Goal: Transaction & Acquisition: Purchase product/service

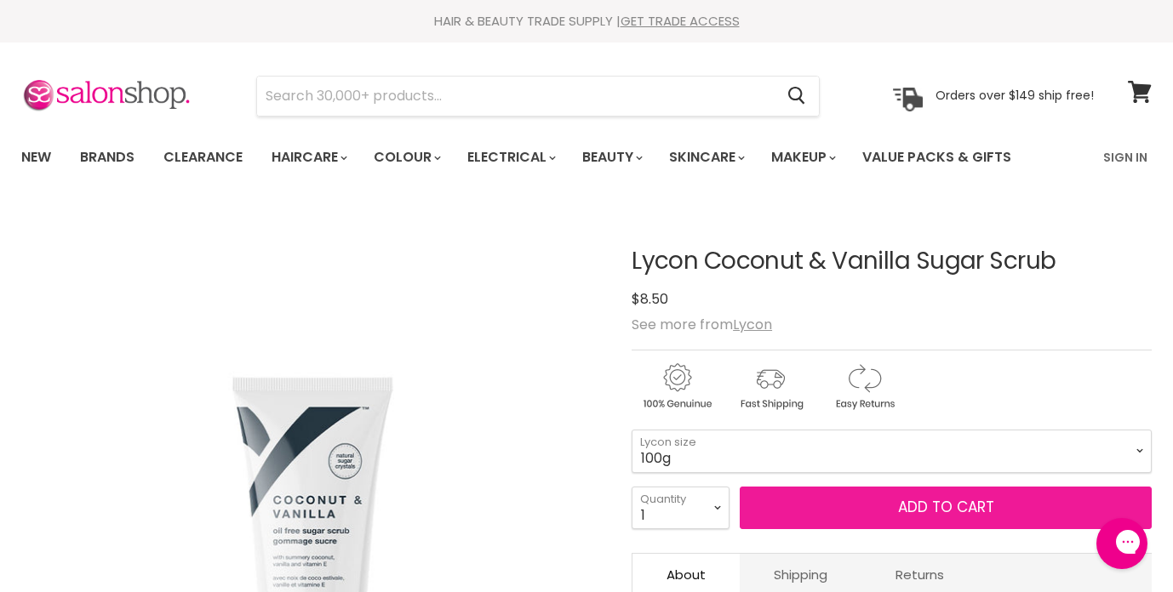
click at [914, 592] on html "Salonshop Salonshop says: Hi there, let us know if you have any questions or ne…" at bounding box center [979, 590] width 353 height 149
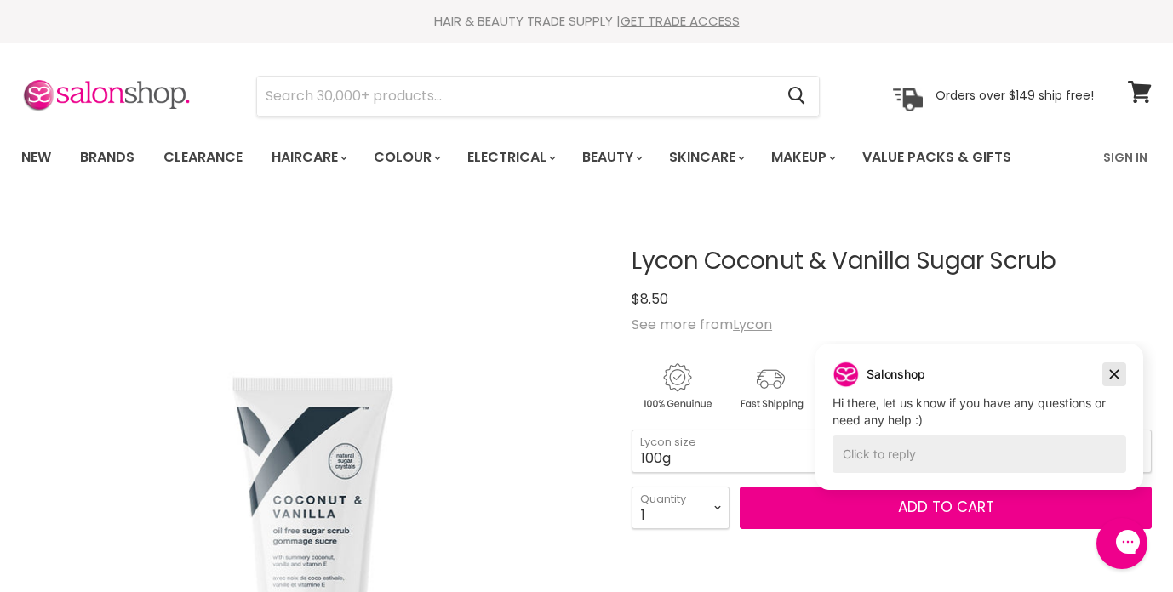
click at [1111, 382] on icon "Dismiss campaign" at bounding box center [1114, 374] width 17 height 20
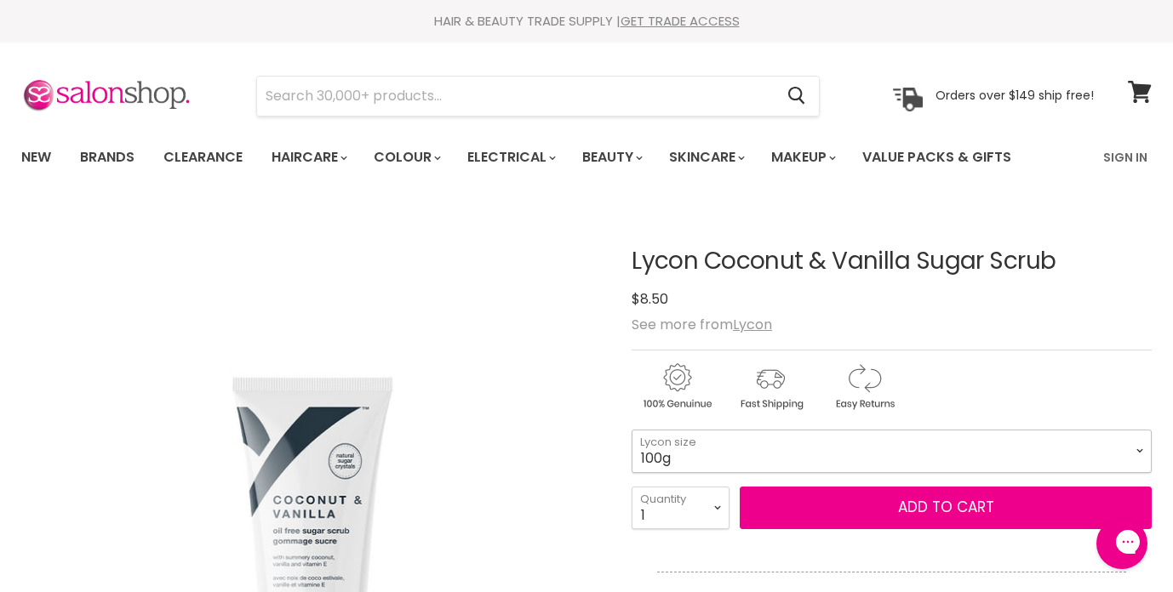
click at [837, 461] on select "100g 520g" at bounding box center [892, 451] width 520 height 43
click at [632, 430] on select "100g 520g" at bounding box center [892, 451] width 520 height 43
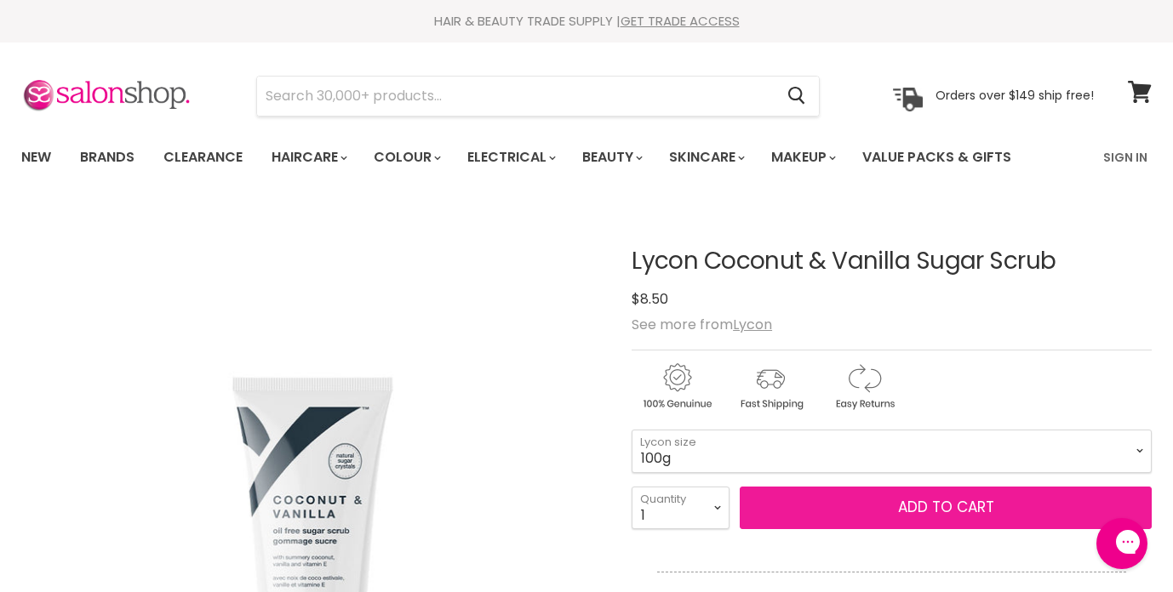
click at [877, 509] on button "Add to cart" at bounding box center [946, 508] width 412 height 43
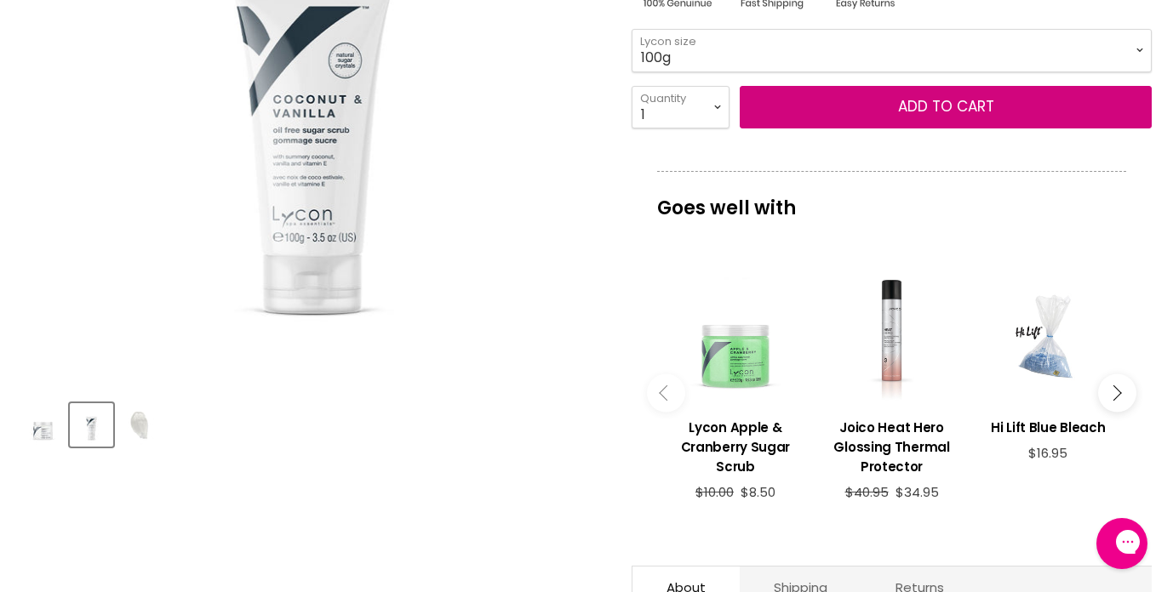
scroll to position [402, 0]
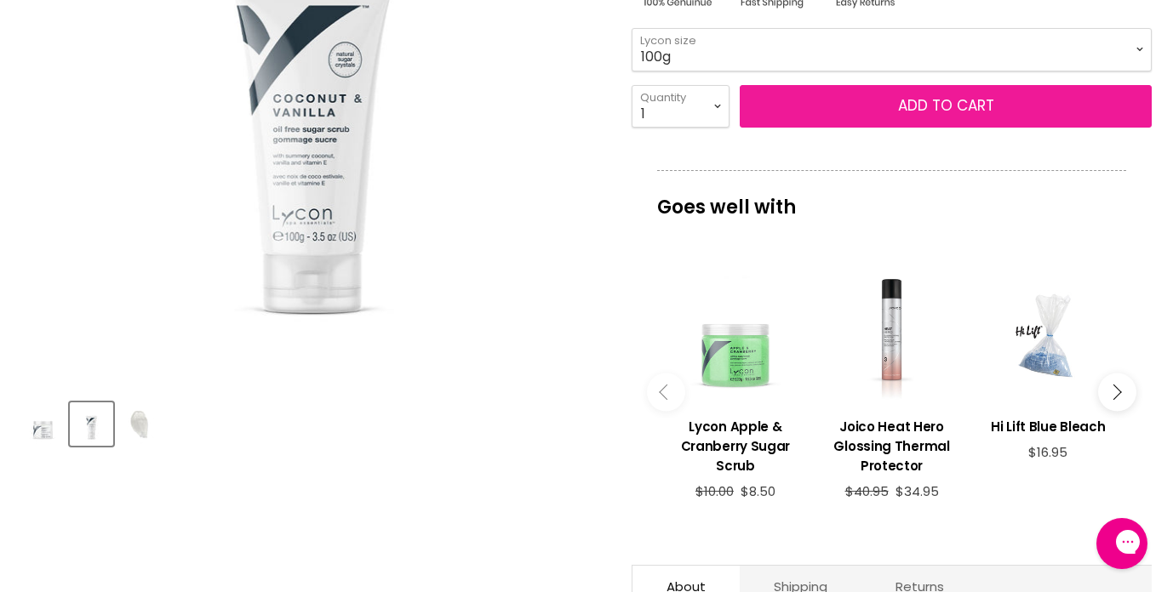
click at [907, 99] on span "Add to cart" at bounding box center [946, 105] width 96 height 20
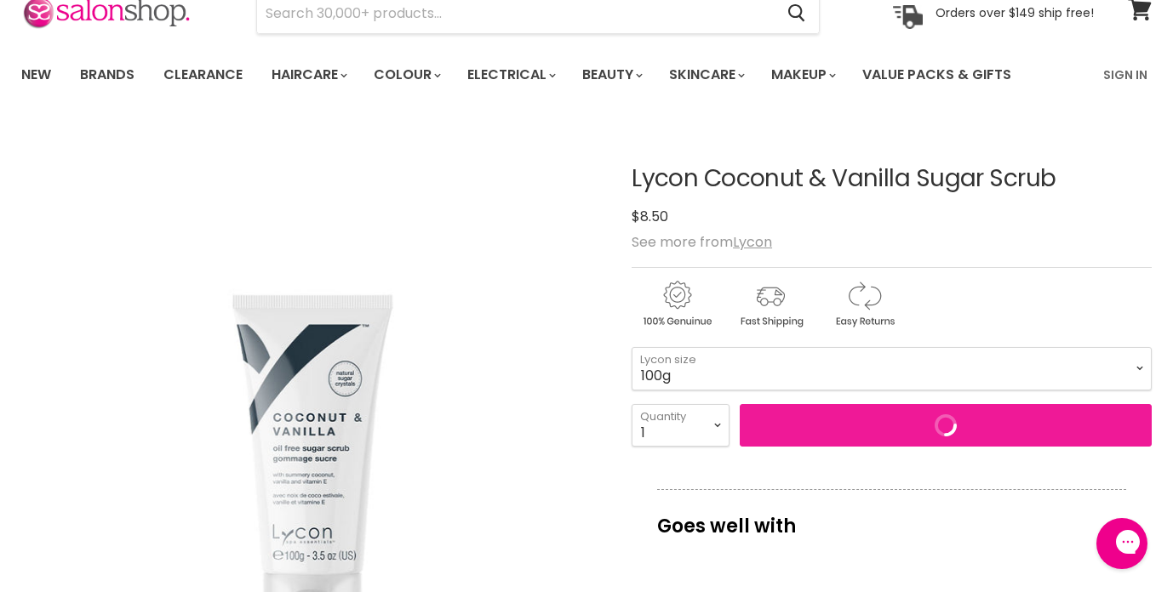
scroll to position [0, 0]
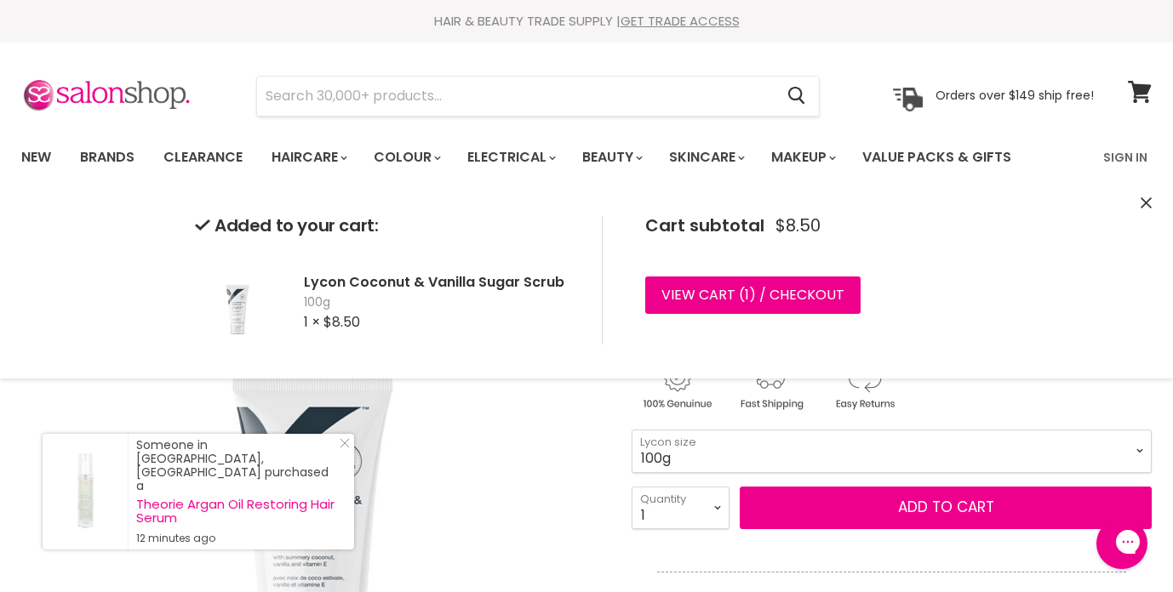
click at [569, 445] on img "Lycon Coconut & Vanilla Sugar Scrub image. Click or Scroll to Zoom." at bounding box center [312, 497] width 582 height 582
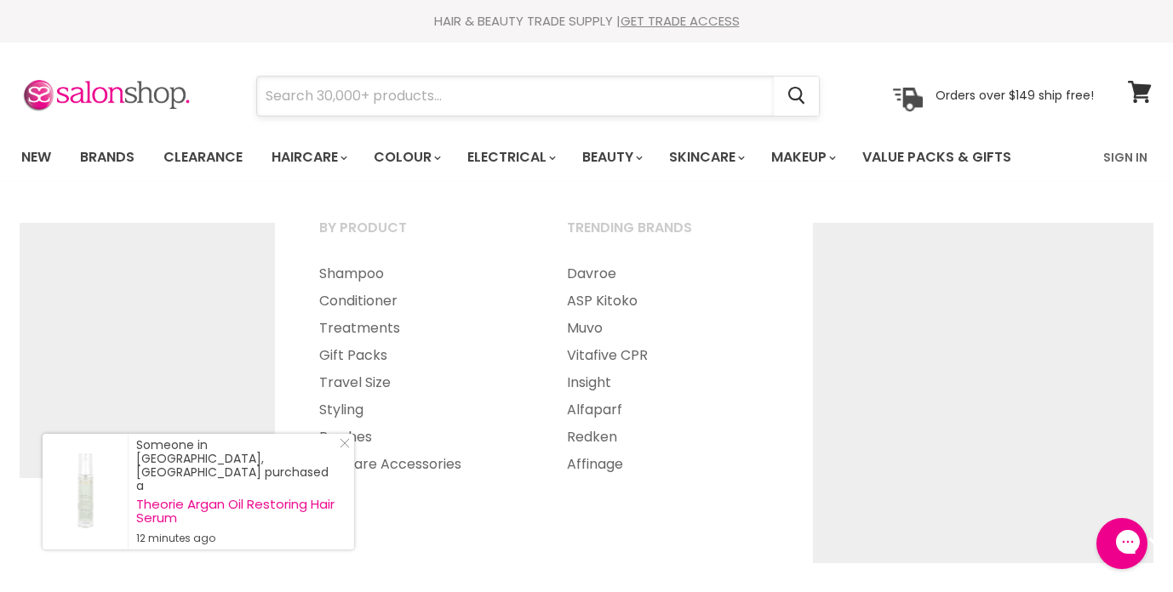
click at [358, 87] on input "Search" at bounding box center [515, 96] width 517 height 39
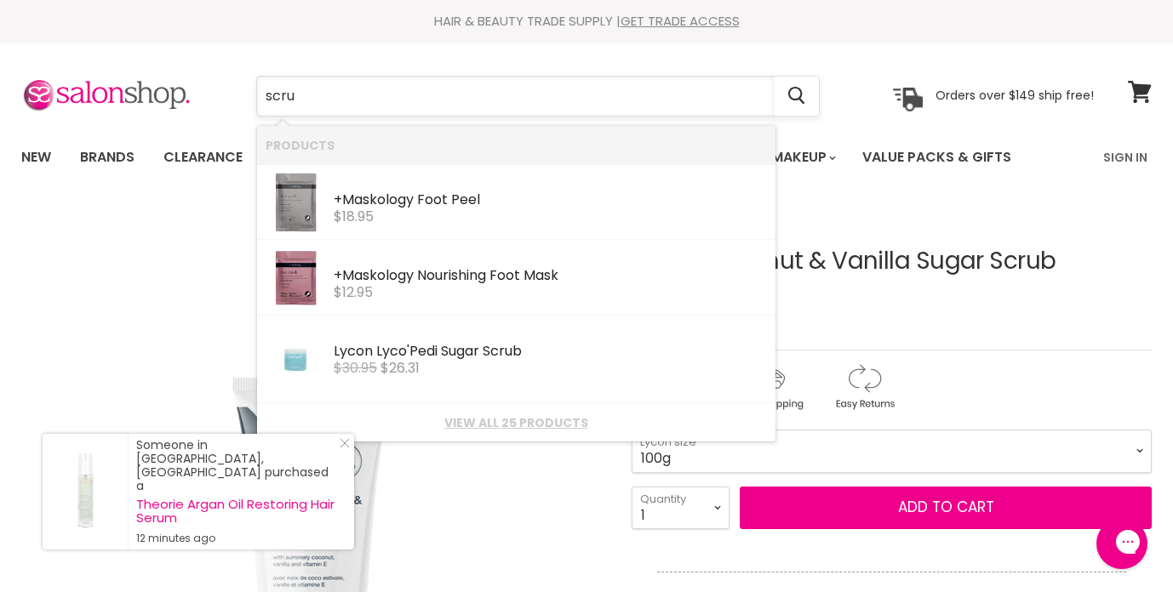
type input "scrub"
